Goal: Task Accomplishment & Management: Manage account settings

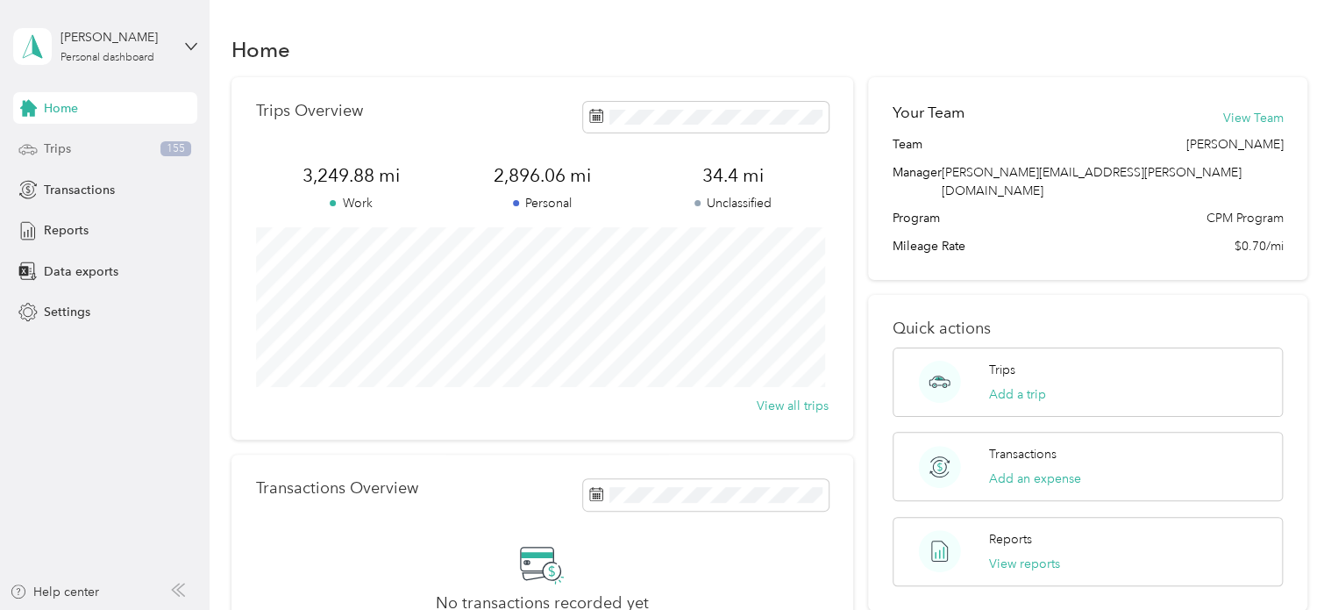
click at [61, 145] on span "Trips" at bounding box center [57, 148] width 27 height 18
